Goal: Check status: Check status

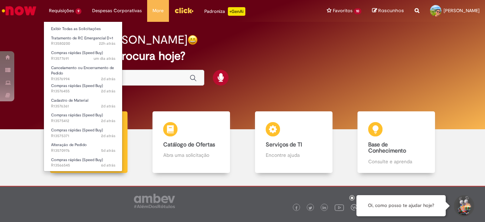
click at [78, 25] on li "Exibir Todas as Solicitações" at bounding box center [83, 28] width 79 height 9
click at [79, 26] on link "Exibir Todas as Solicitações" at bounding box center [83, 29] width 79 height 8
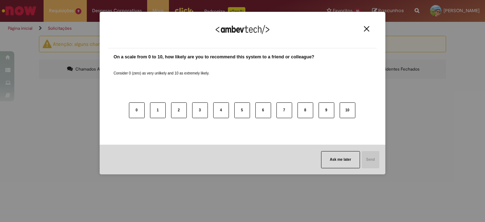
click at [371, 30] on button "Close" at bounding box center [367, 29] width 10 height 6
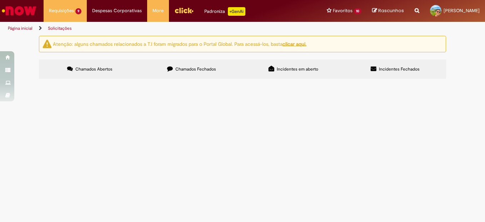
scroll to position [36, 0]
click at [0, 0] on span "Alteração de valor de pedido, conforme Anexo EM XLSX" at bounding box center [0, 0] width 0 height 0
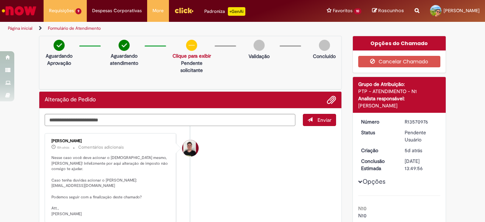
scroll to position [36, 0]
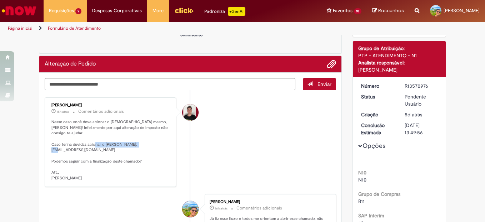
drag, startPoint x: 102, startPoint y: 143, endPoint x: 47, endPoint y: 146, distance: 54.4
click at [47, 146] on div "[PERSON_NAME] 15h atrás 15 horas atrás Comentários adicionais Nesse caso você d…" at bounding box center [110, 141] width 127 height 85
copy p "[EMAIL_ADDRESS][DOMAIN_NAME]"
click at [48, 146] on div "[PERSON_NAME] 15h atrás 15 horas atrás Comentários adicionais Nesse caso você d…" at bounding box center [110, 141] width 127 height 85
click at [131, 80] on textarea "Digite sua mensagem aqui..." at bounding box center [170, 84] width 251 height 12
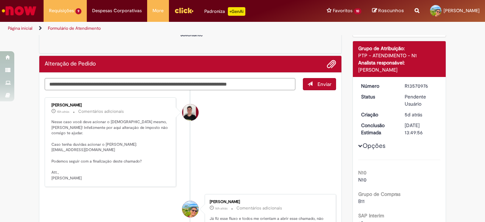
type textarea "**********"
click at [310, 84] on button "Enviar" at bounding box center [319, 84] width 33 height 12
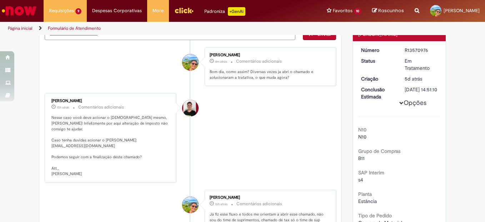
scroll to position [0, 0]
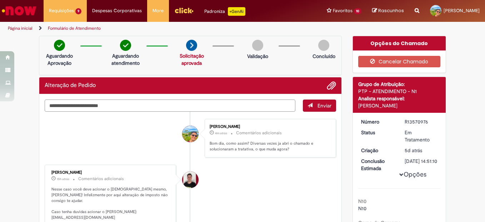
click at [146, 102] on textarea "Digite sua mensagem aqui..." at bounding box center [170, 105] width 251 height 12
type textarea "*"
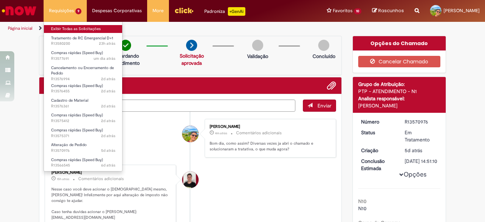
click at [68, 29] on link "Exibir Todas as Solicitações" at bounding box center [83, 29] width 79 height 8
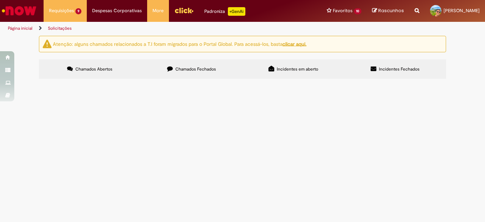
click at [179, 69] on span "Chamados Fechados" at bounding box center [195, 69] width 41 height 6
click at [0, 0] on link "2" at bounding box center [0, 0] width 0 height 0
click at [0, 0] on link "3" at bounding box center [0, 0] width 0 height 0
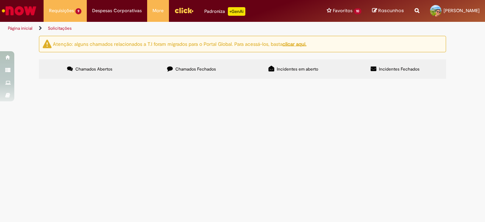
scroll to position [286, 0]
click at [0, 0] on link "4" at bounding box center [0, 0] width 0 height 0
click at [0, 0] on link "5" at bounding box center [0, 0] width 0 height 0
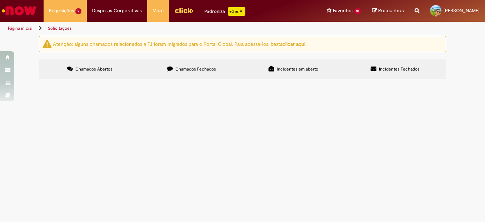
click at [0, 0] on link "6" at bounding box center [0, 0] width 0 height 0
click at [0, 0] on link "2" at bounding box center [0, 0] width 0 height 0
click at [0, 0] on td "Alteração de valor de pedido, conforme Anexo EM XLSX" at bounding box center [0, 0] width 0 height 0
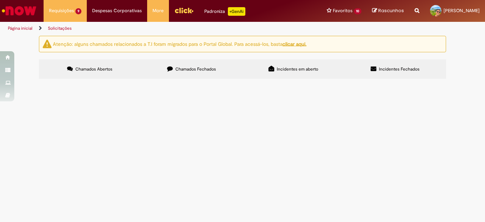
click at [0, 0] on span "Alteração de valor de pedido, conforme Anexo EM XLSX" at bounding box center [0, 0] width 0 height 0
drag, startPoint x: 164, startPoint y: 129, endPoint x: 20, endPoint y: 144, distance: 144.7
click at [20, 81] on div "Atenção: alguns chamados relacionados a T.I foram migrados para o Portal Global…" at bounding box center [242, 58] width 485 height 45
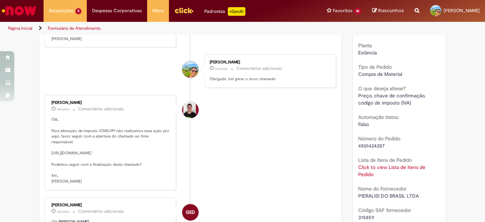
scroll to position [256, 0]
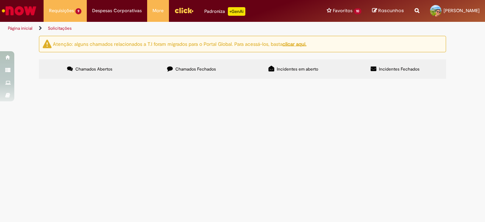
click at [162, 66] on label "Chamados Fechados" at bounding box center [192, 68] width 102 height 19
click at [0, 0] on span "Solicito alteração de impostos para faturamento do fornecedor" at bounding box center [0, 0] width 0 height 0
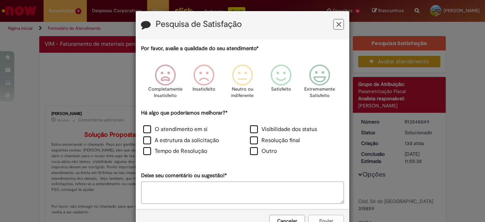
click at [337, 24] on icon "Feedback" at bounding box center [339, 25] width 5 height 8
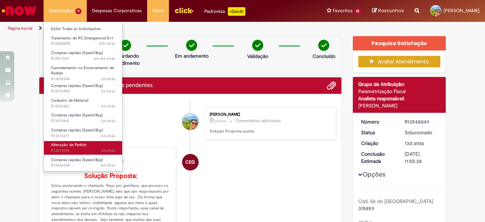
click at [91, 142] on link "Alteração de Pedido 5d atrás 5 dias atrás R13570976" at bounding box center [83, 147] width 79 height 13
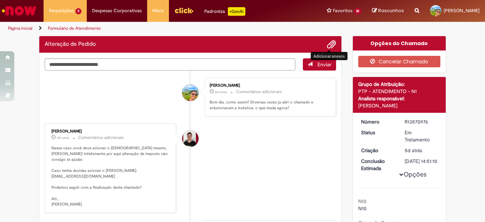
click at [327, 46] on span "Adicionar anexos" at bounding box center [331, 44] width 9 height 9
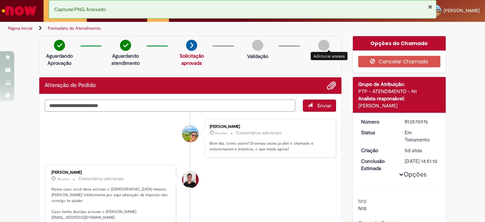
click at [97, 101] on textarea "Digite sua mensagem aqui..." at bounding box center [170, 105] width 251 height 12
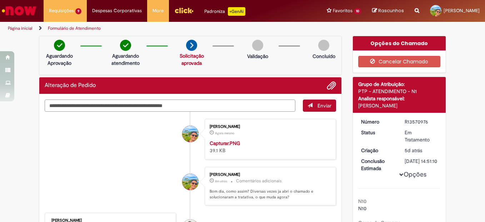
type textarea "**********"
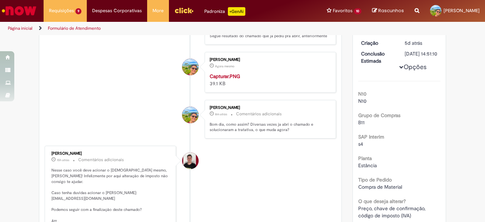
scroll to position [179, 0]
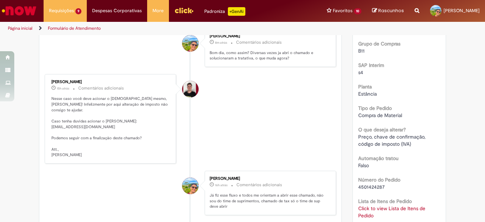
click at [353, 108] on div "Número R13570976 Status Em Tratamento Criação 5d atrás 5 dias atrás Conclusão E…" at bounding box center [399, 210] width 93 height 553
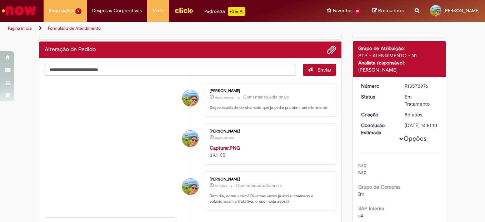
click at [174, 71] on textarea "Digite sua mensagem aqui..." at bounding box center [170, 70] width 251 height 12
type textarea "*"
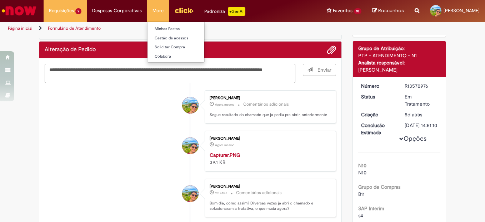
type textarea "**********"
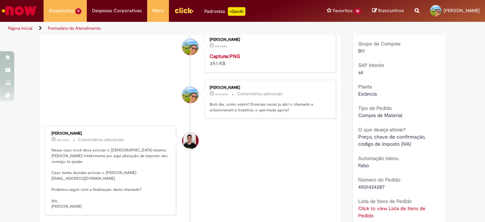
scroll to position [0, 0]
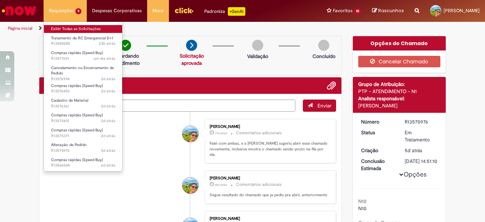
click at [76, 26] on link "Exibir Todas as Solicitações" at bounding box center [83, 29] width 79 height 8
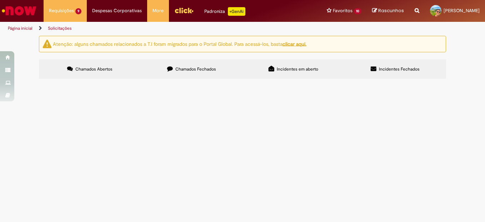
click at [3, 81] on div "Atenção: alguns chamados relacionados a T.I foram migrados para o Portal Global…" at bounding box center [242, 58] width 485 height 45
click at [0, 0] on span "Papelao grafitado - Para compressor de CO2" at bounding box center [0, 0] width 0 height 0
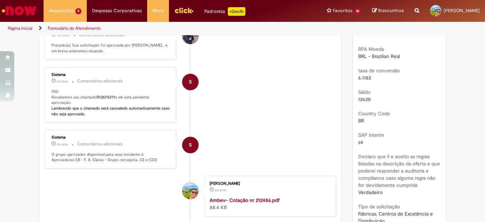
scroll to position [220, 0]
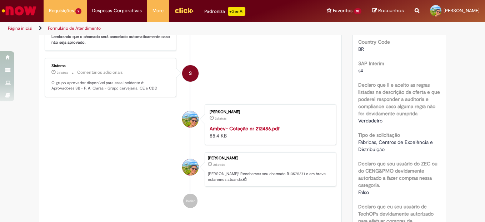
drag, startPoint x: 288, startPoint y: 81, endPoint x: 237, endPoint y: 57, distance: 57.1
click at [291, 78] on li "S Sistema 2d atrás 2 dias atrás Comentários adicionais O grupo aprovador dispon…" at bounding box center [191, 77] width 292 height 39
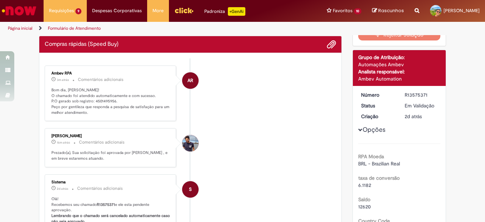
click at [100, 101] on p "Bom dia, [PERSON_NAME]! O chamado foi atendido automaticamente e com sucesso. P…" at bounding box center [110, 101] width 119 height 28
copy p "4501495956"
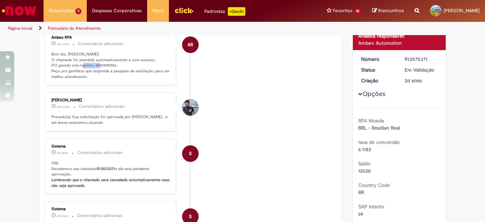
scroll to position [0, 0]
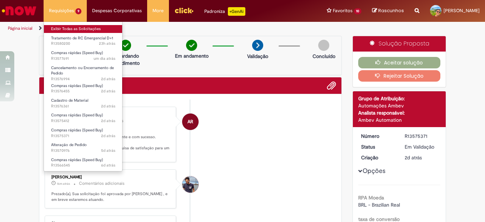
click at [76, 31] on link "Exibir Todas as Solicitações" at bounding box center [83, 29] width 79 height 8
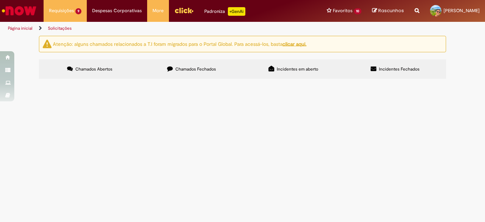
scroll to position [48, 0]
click at [0, 0] on span "Iluminação para AR 03 e soquete para fixação dos mesmos" at bounding box center [0, 0] width 0 height 0
drag, startPoint x: 239, startPoint y: 142, endPoint x: 35, endPoint y: 142, distance: 204.8
click at [35, 80] on div "Atenção: alguns chamados relacionados a T.I foram migrados para o Portal Global…" at bounding box center [243, 58] width 418 height 45
click at [0, 0] on span "Iluminação para AR 03 e soquete para fixação dos mesmos" at bounding box center [0, 0] width 0 height 0
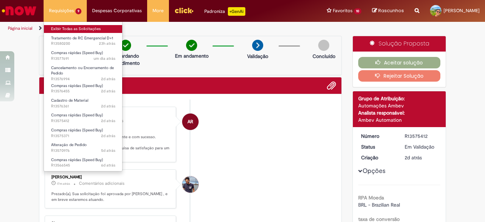
click at [77, 30] on link "Exibir Todas as Solicitações" at bounding box center [83, 29] width 79 height 8
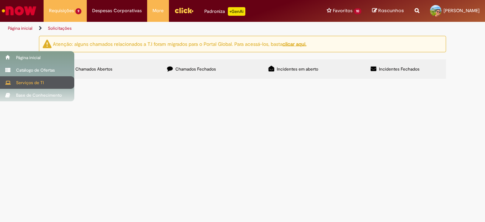
click at [11, 87] on div "Serviços de TI" at bounding box center [37, 82] width 74 height 13
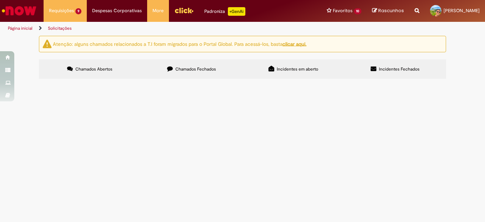
click at [10, 81] on div "Atenção: alguns chamados relacionados a T.I foram migrados para o Portal Global…" at bounding box center [242, 58] width 485 height 45
click at [0, 0] on span "Iluminação para AR 03 e soquete para fixação dos mesmos" at bounding box center [0, 0] width 0 height 0
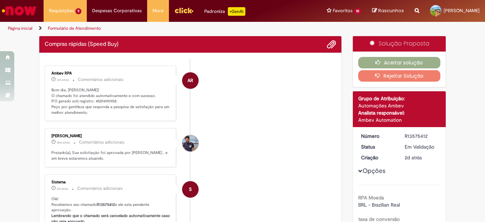
click at [108, 99] on p "Bom dia, [PERSON_NAME]! O chamado foi atendido automaticamente e com sucesso. P…" at bounding box center [110, 101] width 119 height 28
copy p "4501495958"
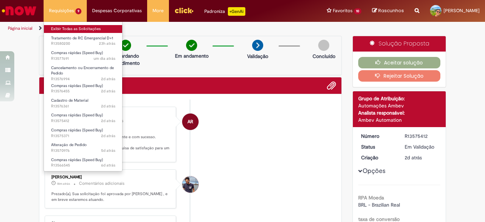
click at [73, 27] on link "Exibir Todas as Solicitações" at bounding box center [83, 29] width 79 height 8
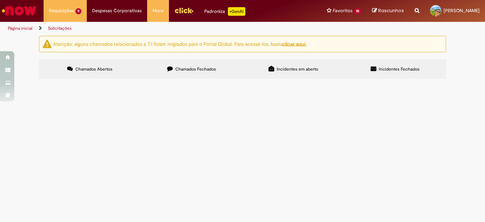
scroll to position [48, 0]
click at [0, 0] on span "Compra de lubrificante para centrifuga" at bounding box center [0, 0] width 0 height 0
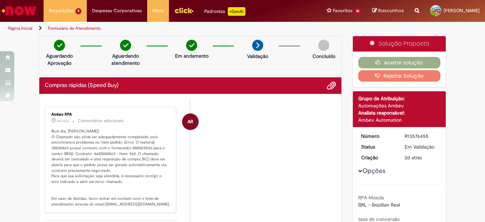
click at [63, 147] on p "Bom dia, [PERSON_NAME]! O Chamado não pôde ser adequadamente completado, pois e…" at bounding box center [110, 167] width 119 height 79
drag, startPoint x: 63, startPoint y: 147, endPoint x: 110, endPoint y: 142, distance: 46.7
click at [110, 142] on p "Bom dia, [PERSON_NAME]! O Chamado não pôde ser adequadamente completado, pois e…" at bounding box center [110, 167] width 119 height 79
click at [59, 148] on p "Bom dia, [PERSON_NAME]! O Chamado não pôde ser adequadamente completado, pois e…" at bounding box center [110, 167] width 119 height 79
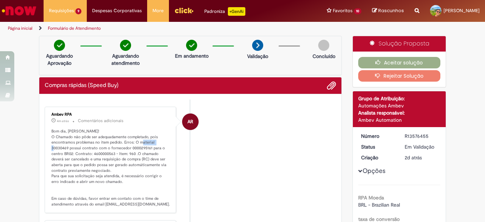
click at [59, 148] on p "Bom dia, [PERSON_NAME]! O Chamado não pôde ser adequadamente completado, pois e…" at bounding box center [110, 167] width 119 height 79
copy p "30030469"
drag, startPoint x: 208, startPoint y: 175, endPoint x: 327, endPoint y: 170, distance: 119.5
click at [276, 169] on li "AR Ambev RPA 4m atrás 4 minutos atrás Comentários adicionais Bom dia, [PERSON_N…" at bounding box center [191, 160] width 292 height 106
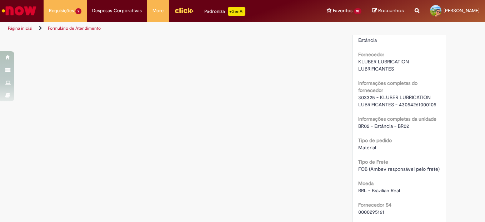
scroll to position [608, 0]
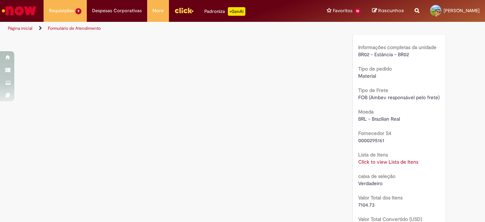
click at [371, 163] on link "Click to view Lista de Itens" at bounding box center [388, 161] width 60 height 6
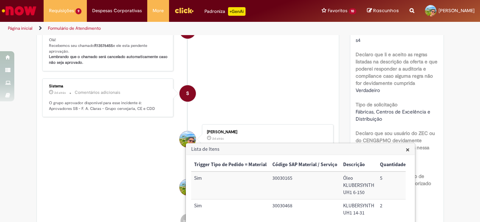
scroll to position [36, 0]
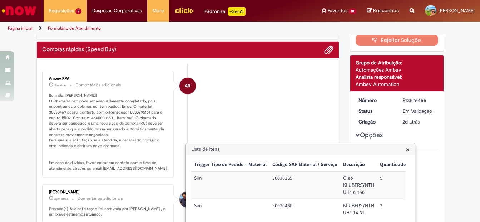
click at [411, 148] on h3 "Lista de Itens" at bounding box center [300, 148] width 228 height 11
click at [407, 148] on span "×" at bounding box center [408, 149] width 4 height 10
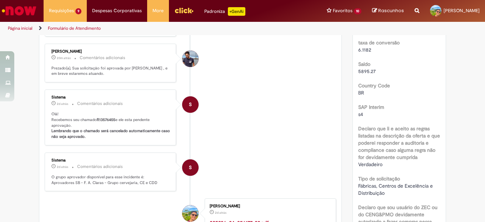
scroll to position [0, 0]
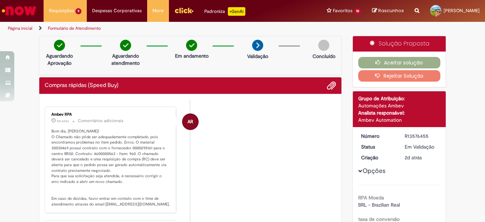
click at [387, 77] on button "Rejeitar Solução" at bounding box center [399, 75] width 83 height 11
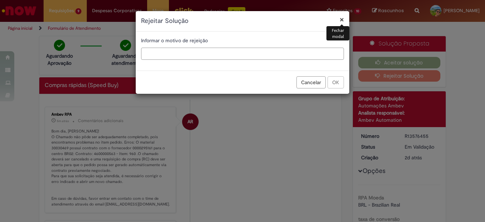
click at [193, 56] on input "text" at bounding box center [242, 54] width 203 height 12
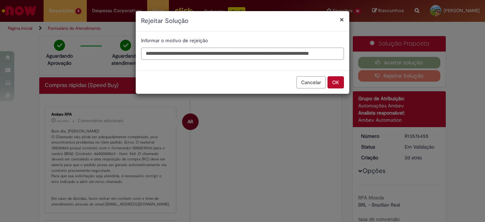
scroll to position [0, 20]
type input "**********"
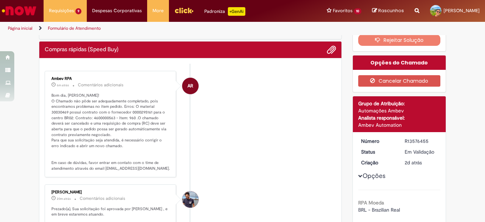
scroll to position [0, 0]
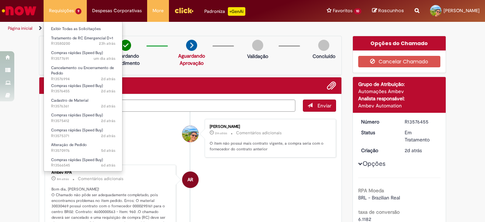
click at [74, 25] on li "Exibir Todas as Solicitações" at bounding box center [83, 28] width 79 height 9
click at [93, 29] on link "Exibir Todas as Solicitações" at bounding box center [83, 29] width 79 height 8
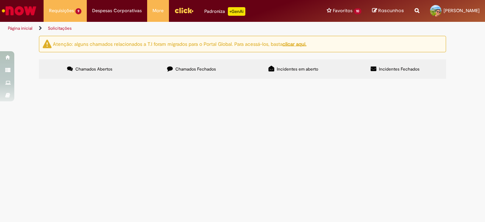
scroll to position [48, 0]
click at [0, 0] on span "Compra de mancal para a ponte rolante e correias para área" at bounding box center [0, 0] width 0 height 0
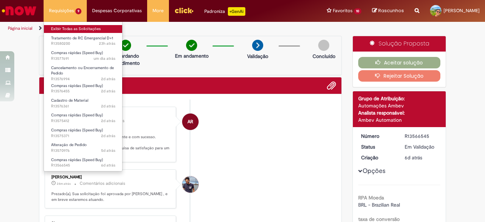
click at [72, 28] on link "Exibir Todas as Solicitações" at bounding box center [83, 29] width 79 height 8
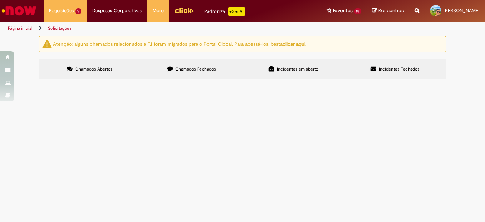
scroll to position [48, 0]
click at [0, 0] on span "Compra de mancal para a ponte rolante e correias para área" at bounding box center [0, 0] width 0 height 0
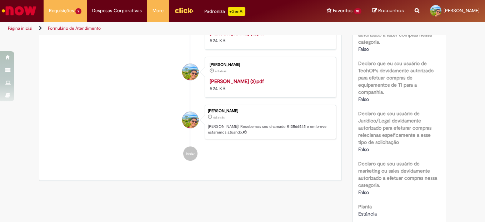
scroll to position [327, 0]
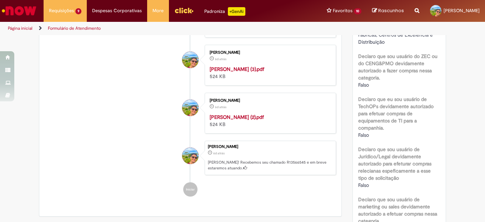
click at [232, 120] on strong "[PERSON_NAME] (2).pdf" at bounding box center [237, 117] width 54 height 6
click at [224, 72] on strong "[PERSON_NAME] (3).pdf" at bounding box center [237, 69] width 55 height 6
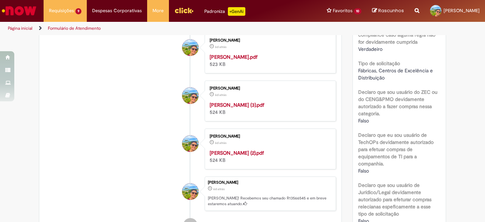
click at [227, 60] on strong "[PERSON_NAME].pdf" at bounding box center [234, 57] width 48 height 6
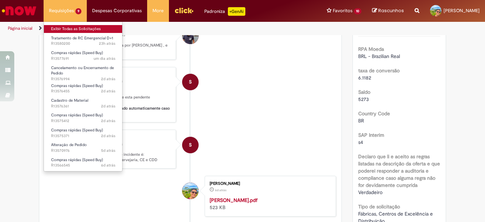
click at [78, 30] on link "Exibir Todas as Solicitações" at bounding box center [83, 29] width 79 height 8
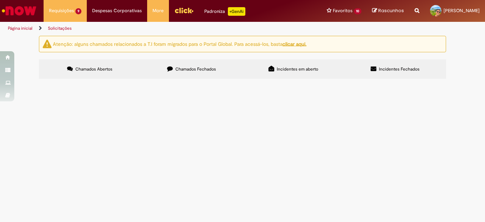
scroll to position [48, 0]
